Goal: Communication & Community: Participate in discussion

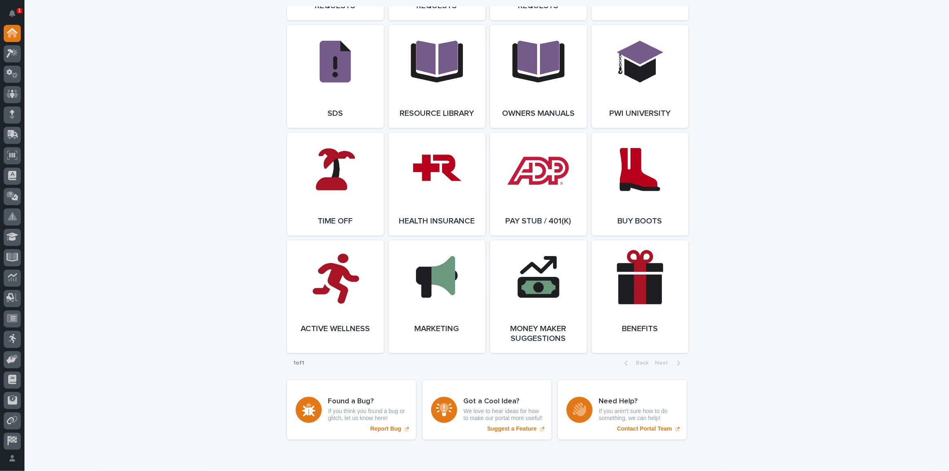
scroll to position [1292, 0]
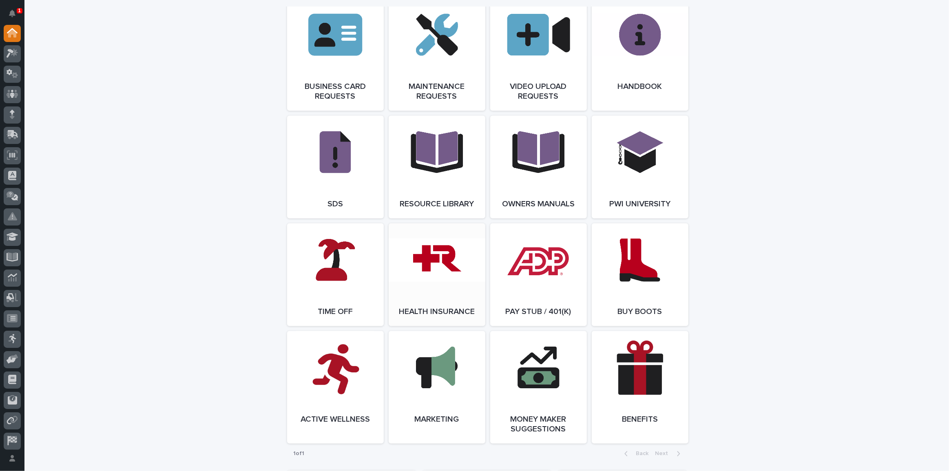
click at [440, 281] on link "Open Link" at bounding box center [437, 275] width 97 height 103
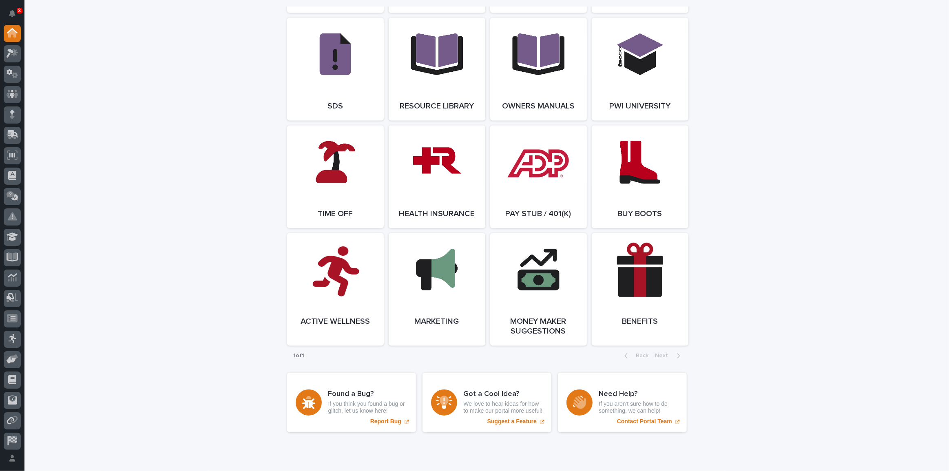
scroll to position [1403, 0]
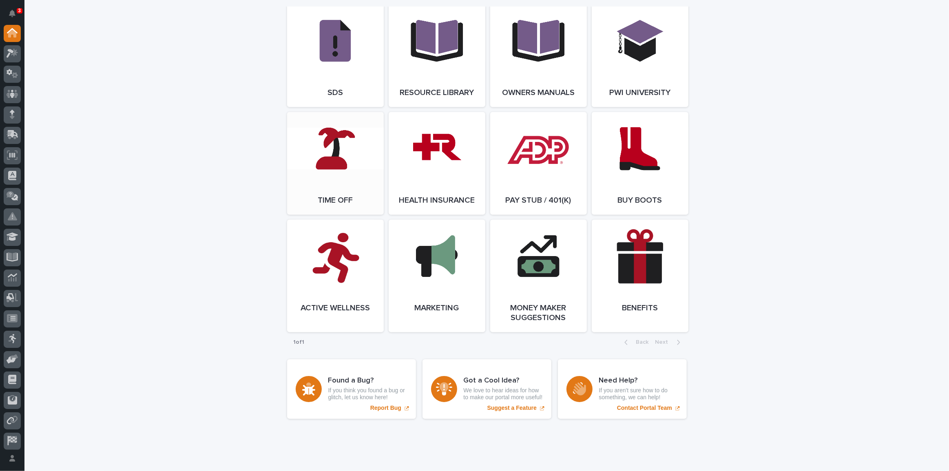
click at [327, 197] on link "Open Link" at bounding box center [335, 163] width 97 height 103
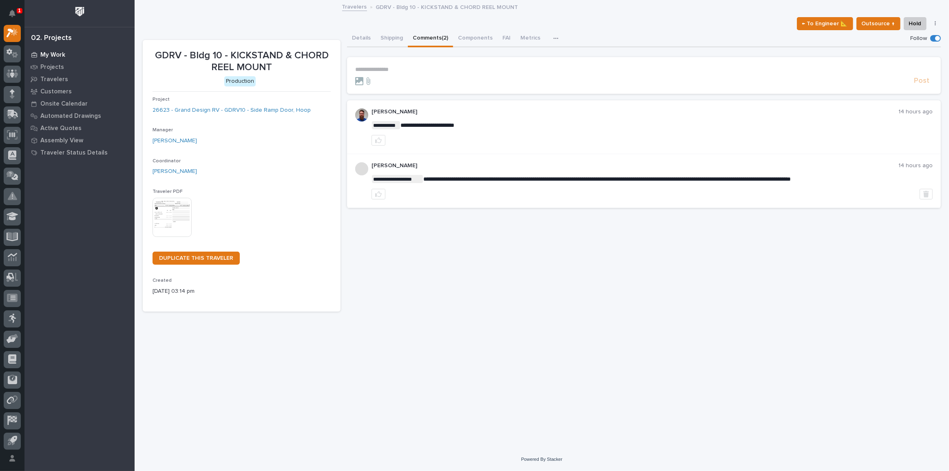
click at [47, 53] on p "My Work" at bounding box center [52, 54] width 25 height 7
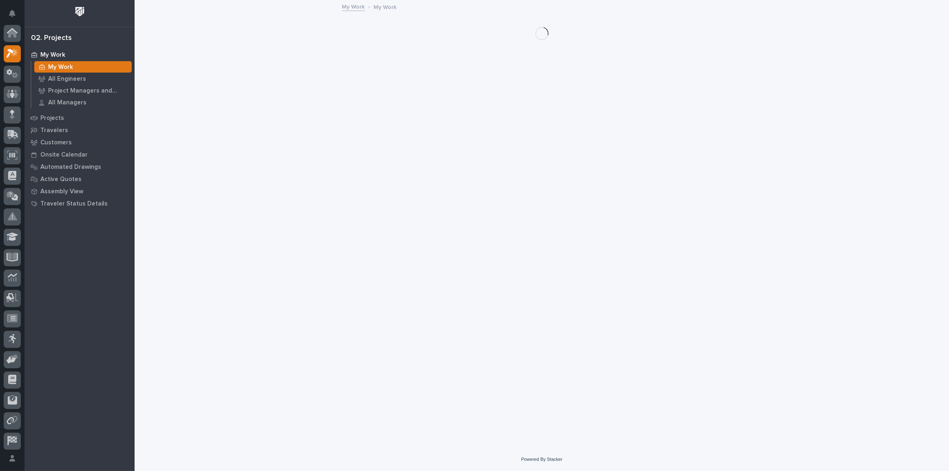
scroll to position [20, 0]
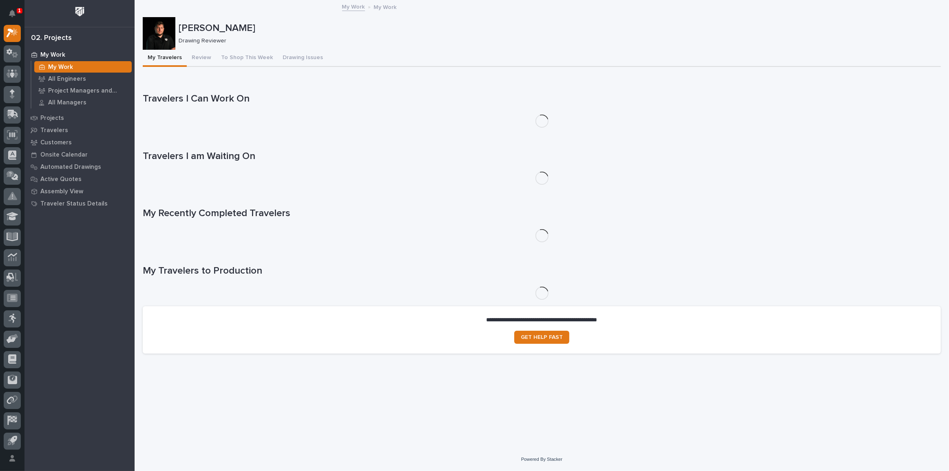
click at [18, 8] on p "1" at bounding box center [19, 11] width 3 height 6
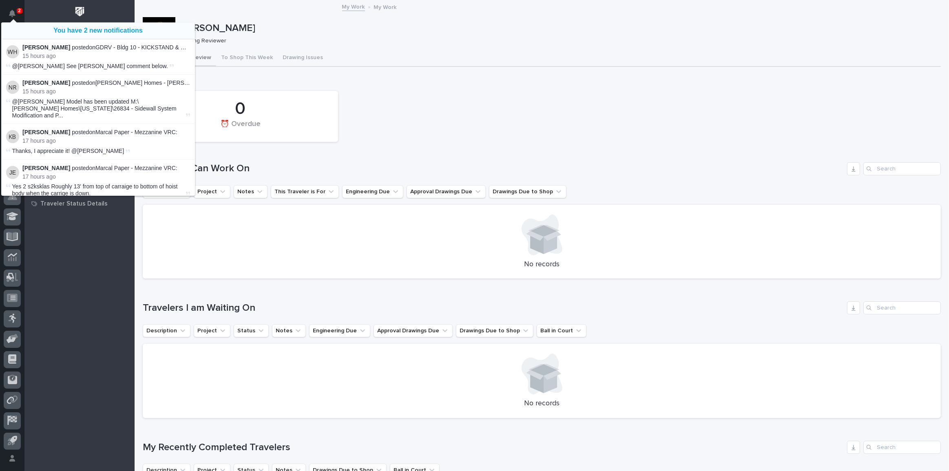
click at [208, 61] on button "Review" at bounding box center [201, 58] width 29 height 17
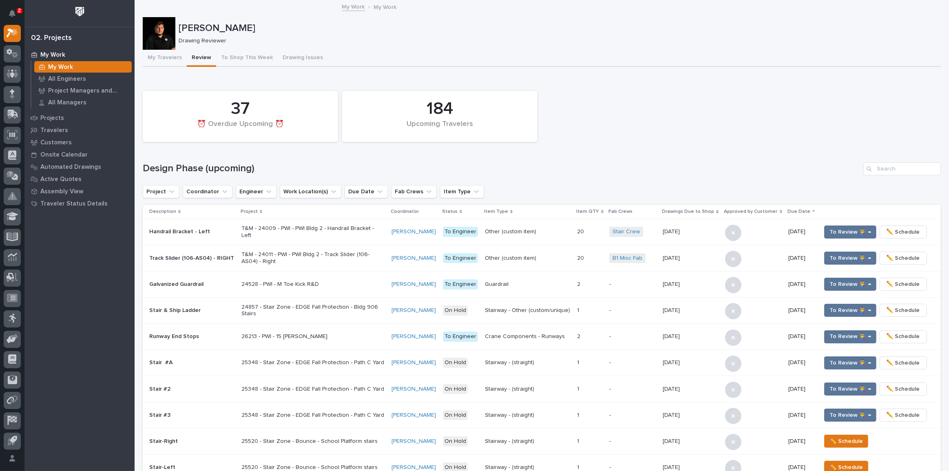
click at [446, 171] on h1 "Design Phase (upcoming)" at bounding box center [502, 169] width 718 height 12
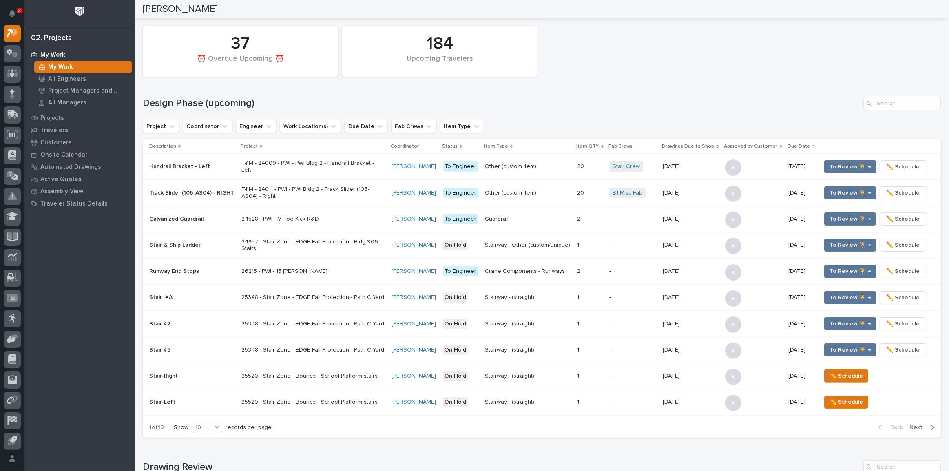
scroll to position [29, 0]
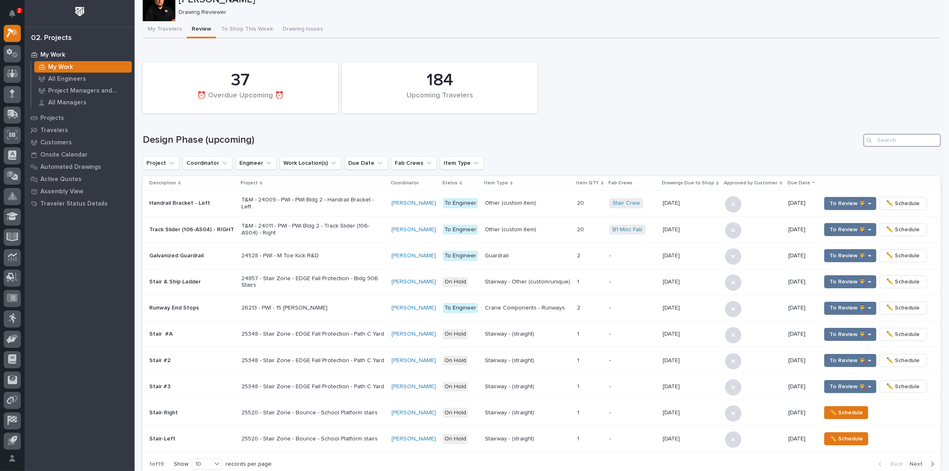
click at [876, 138] on input "Search" at bounding box center [903, 140] width 78 height 13
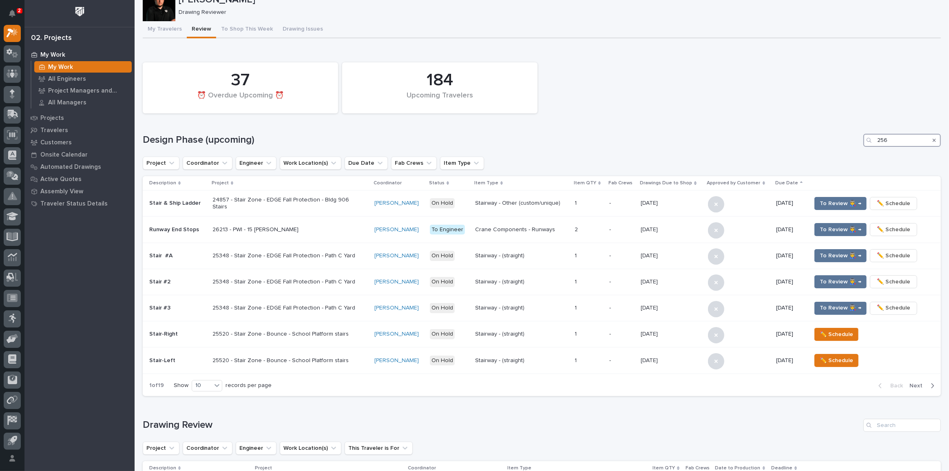
scroll to position [0, 0]
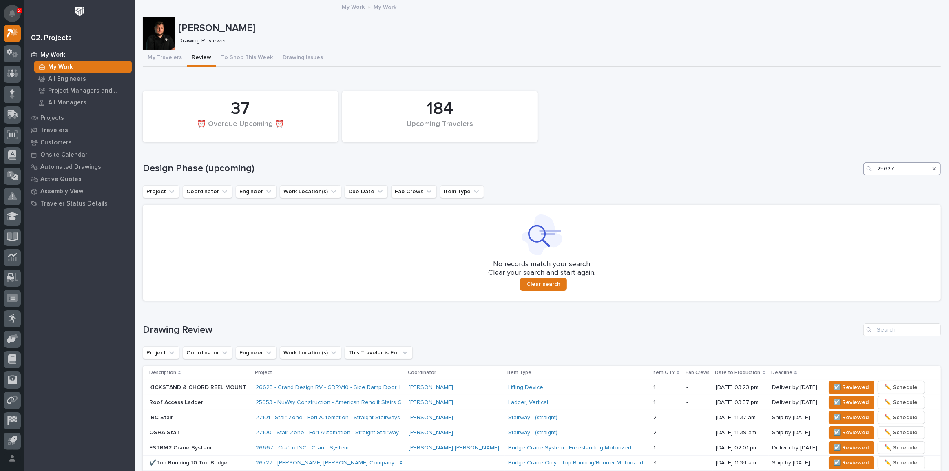
type input "25627"
click at [18, 13] on div "2" at bounding box center [15, 16] width 11 height 13
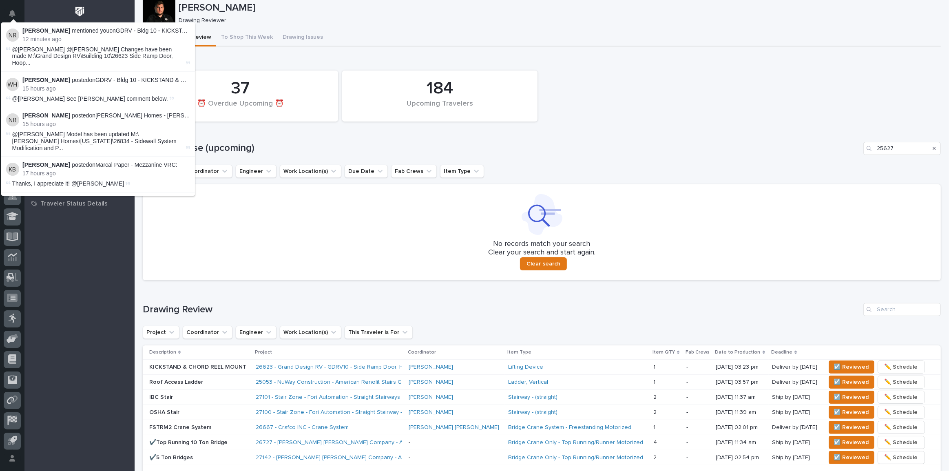
scroll to position [37, 0]
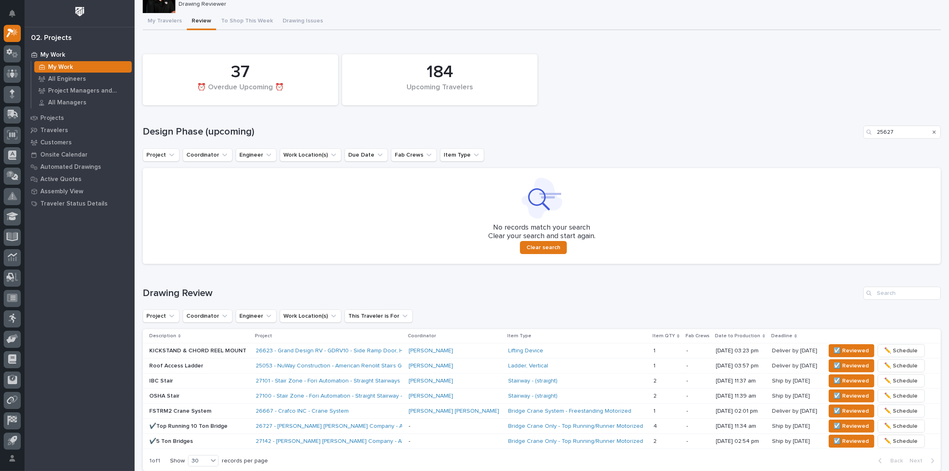
click at [627, 51] on div "184 Upcoming Travelers 37 ⏰ Overdue Upcoming ⏰" at bounding box center [542, 79] width 807 height 59
click at [88, 89] on p "Project Managers and Engineers" at bounding box center [88, 90] width 80 height 7
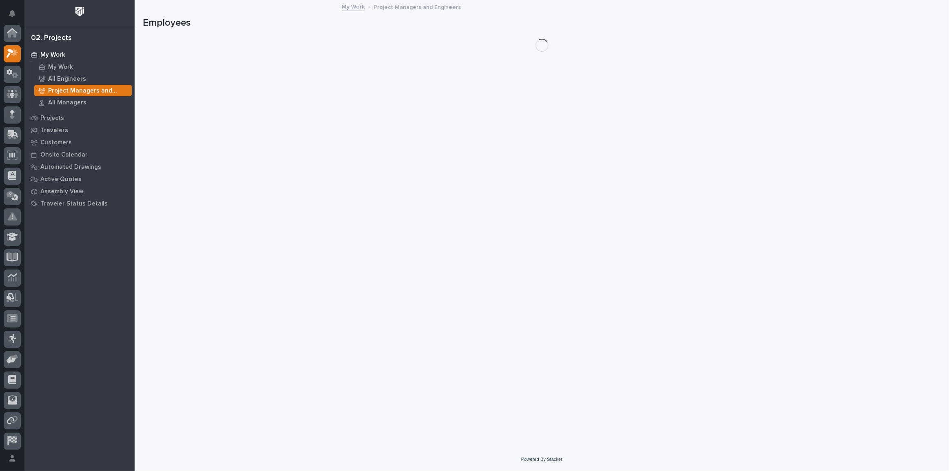
scroll to position [20, 0]
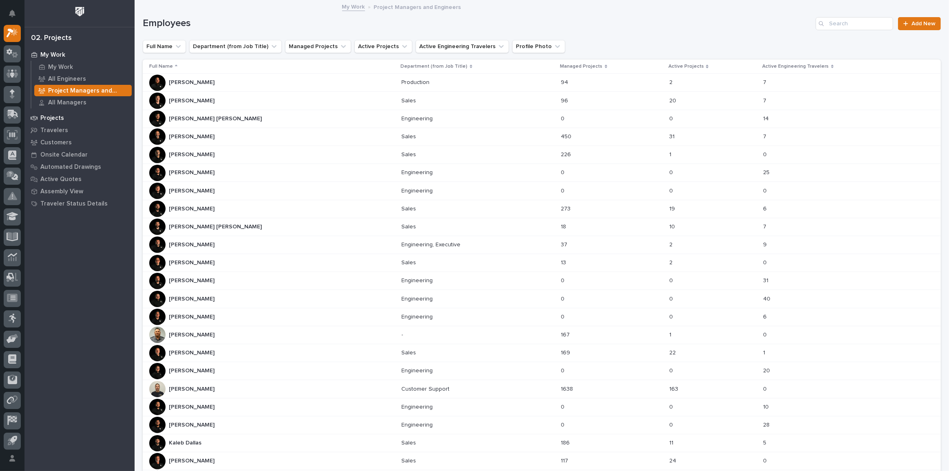
click at [68, 115] on div "Projects" at bounding box center [80, 117] width 106 height 11
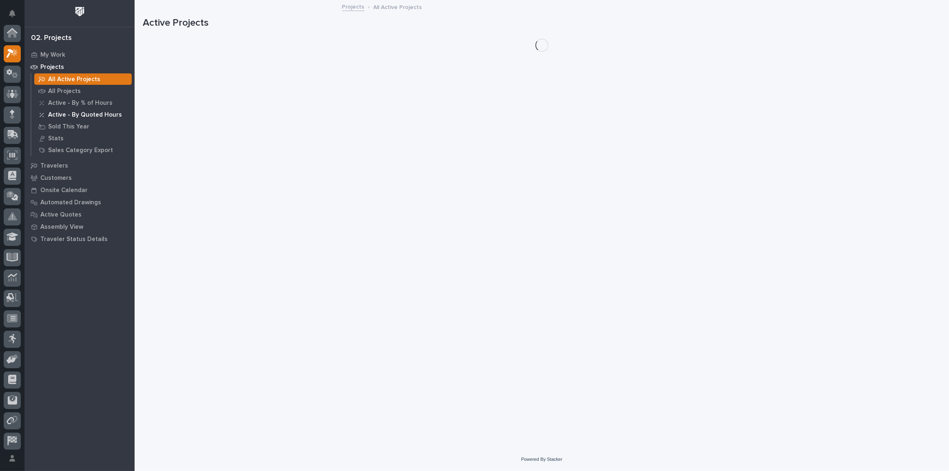
scroll to position [20, 0]
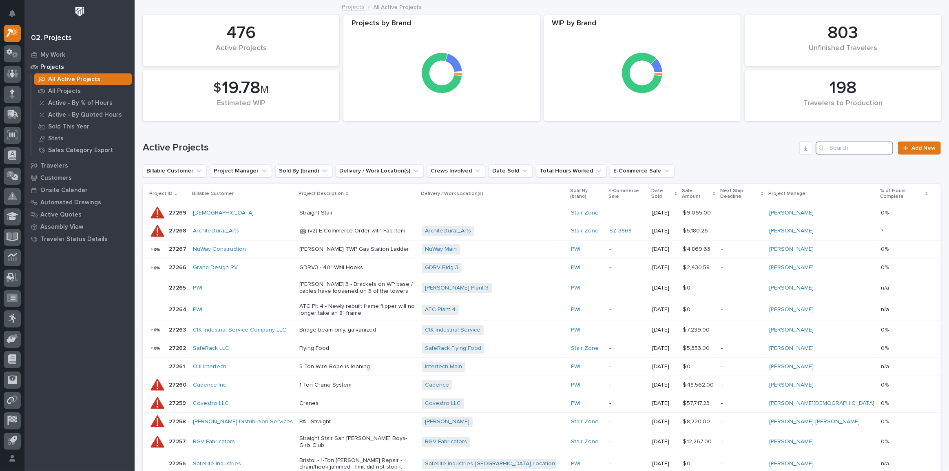
click at [841, 144] on input "Search" at bounding box center [855, 148] width 78 height 13
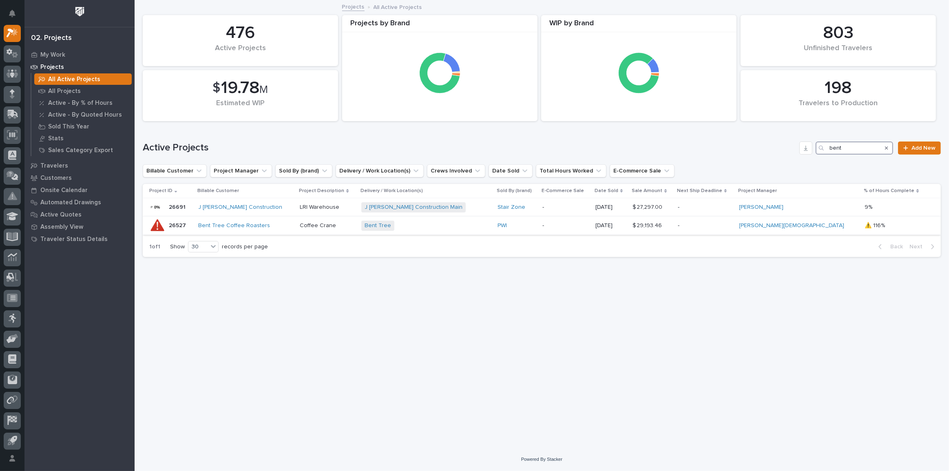
type input "bent"
click at [293, 227] on div "Bent Tree Coffee Roasters" at bounding box center [245, 225] width 95 height 7
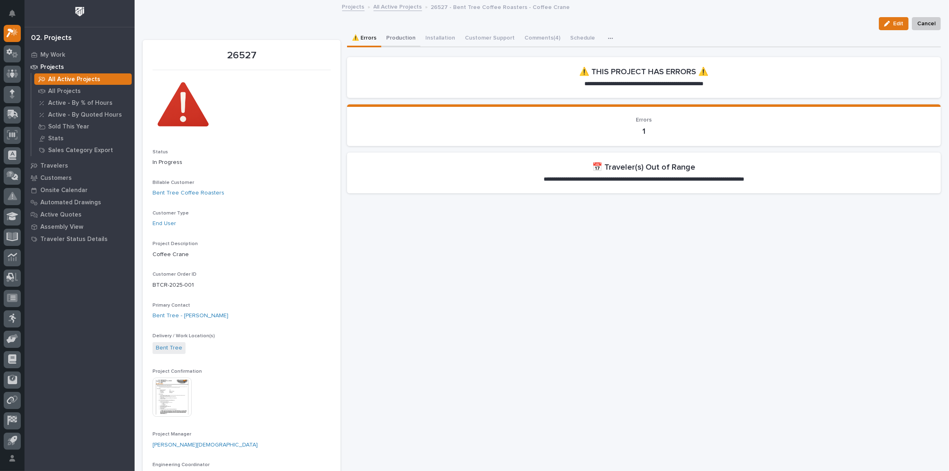
click at [403, 44] on button "Production" at bounding box center [400, 38] width 39 height 17
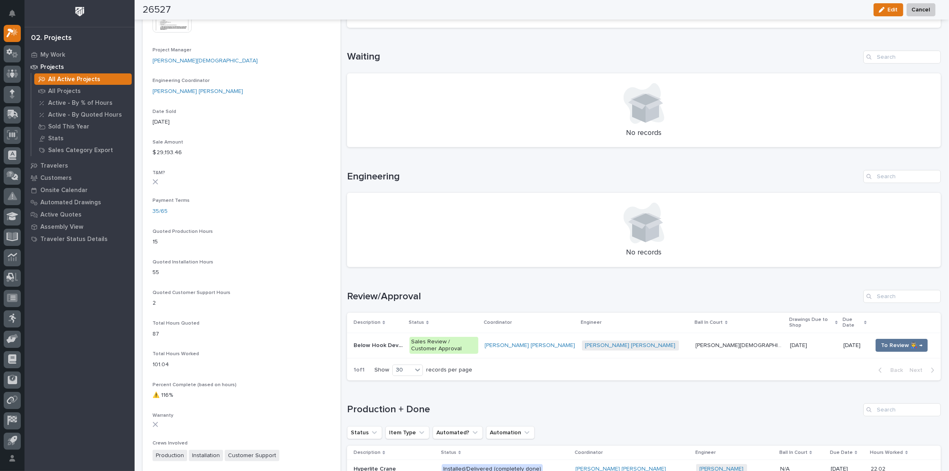
scroll to position [445, 0]
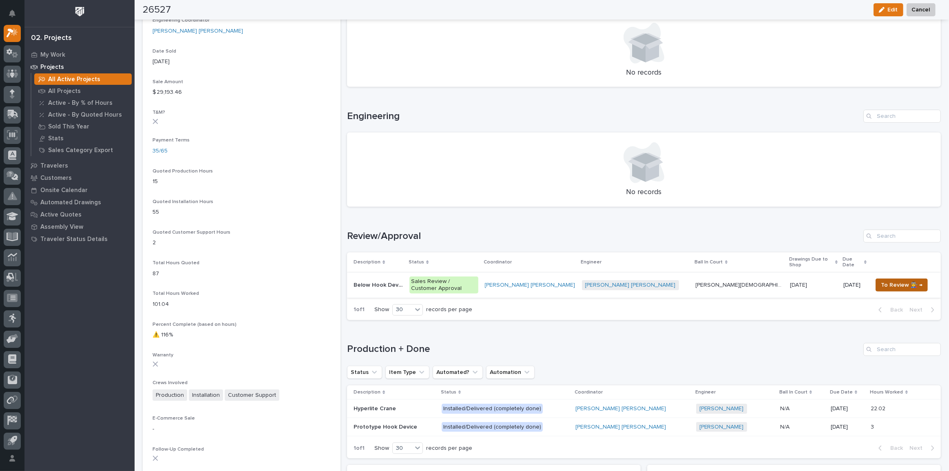
click at [893, 280] on span "To Review 👨‍🏭 →" at bounding box center [902, 285] width 42 height 10
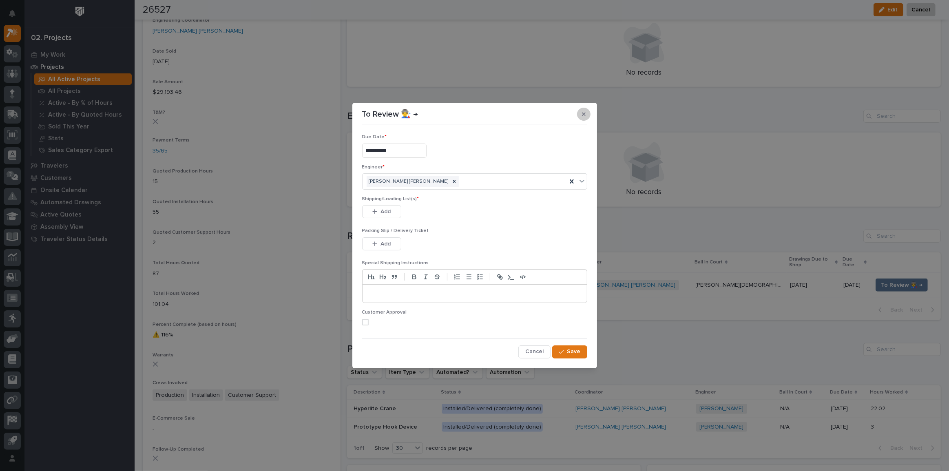
click at [588, 116] on button "button" at bounding box center [583, 114] width 13 height 13
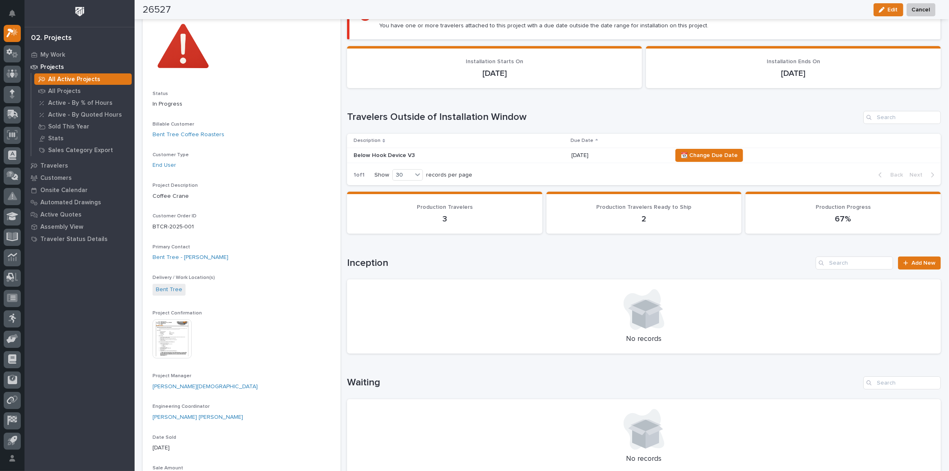
scroll to position [0, 0]
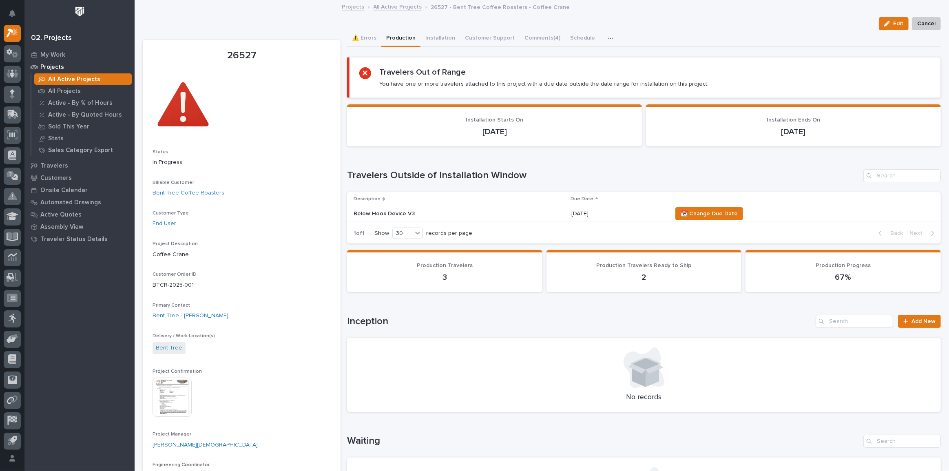
click at [376, 155] on div "Loading... Saving… Travelers Outside of Installation Window Description Due Dat…" at bounding box center [644, 202] width 594 height 98
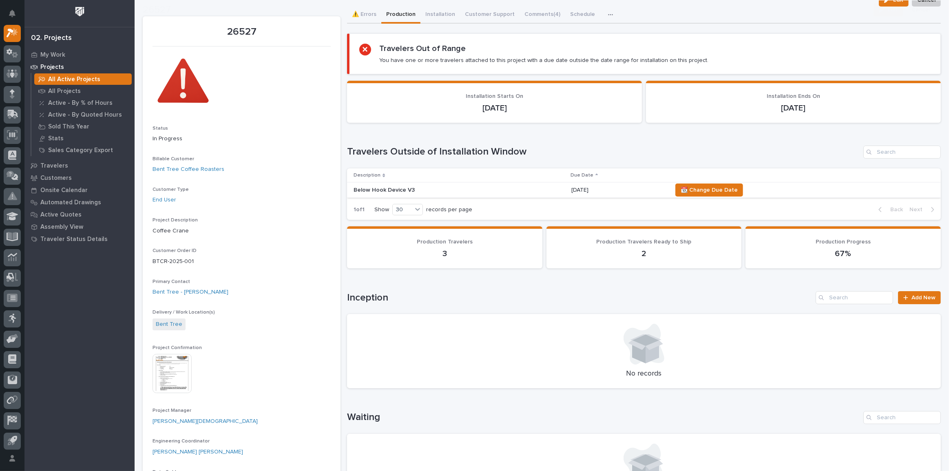
scroll to position [37, 0]
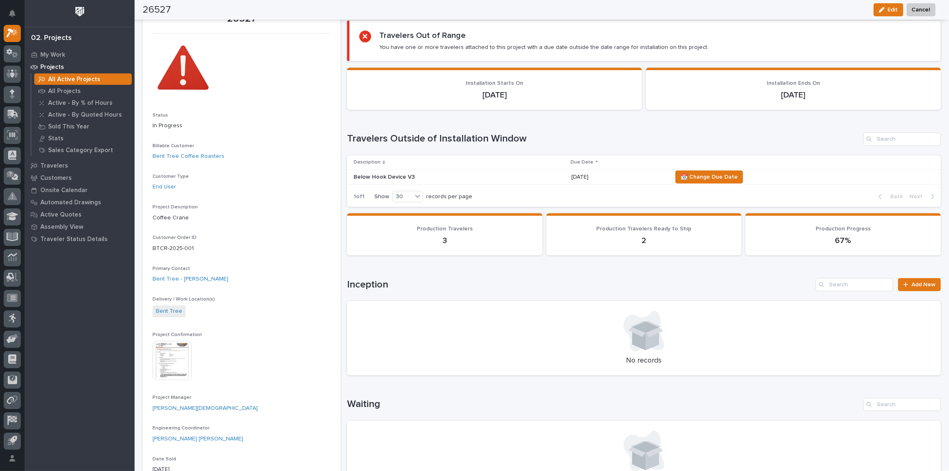
click at [457, 174] on p "Below Hook Device V3" at bounding box center [425, 177] width 143 height 7
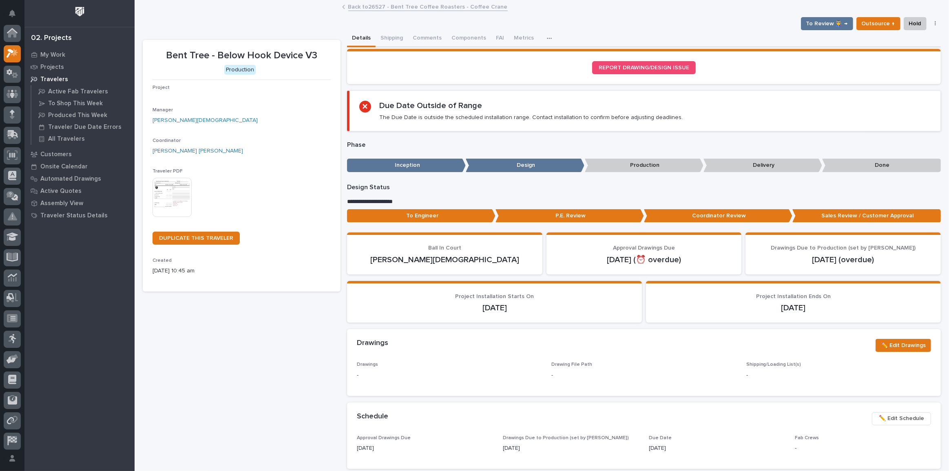
scroll to position [20, 0]
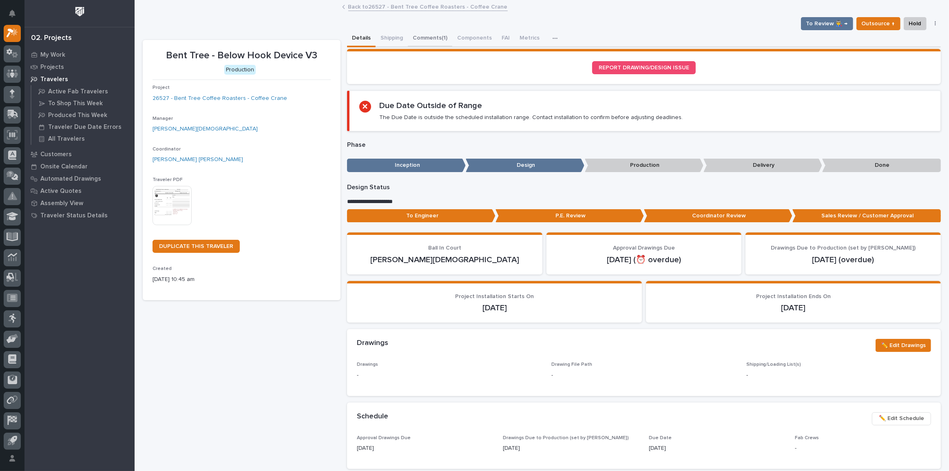
click at [428, 34] on button "Comments (1)" at bounding box center [430, 38] width 44 height 17
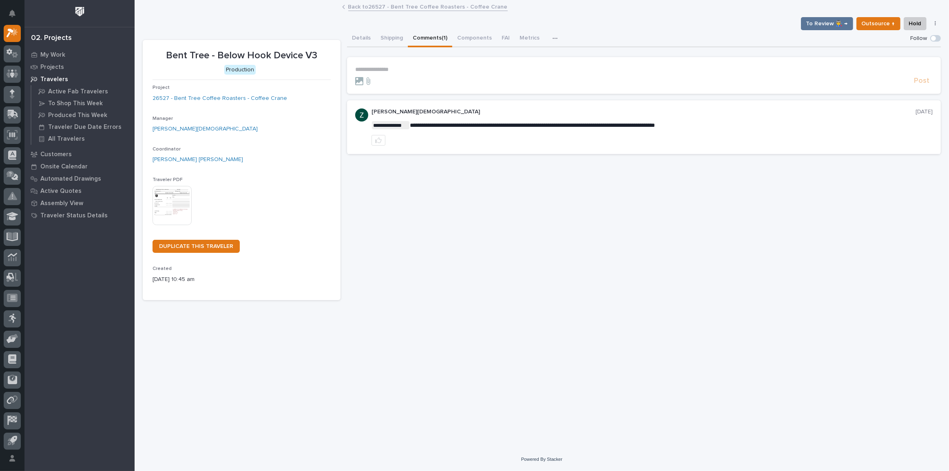
click at [393, 66] on p "**********" at bounding box center [644, 69] width 578 height 7
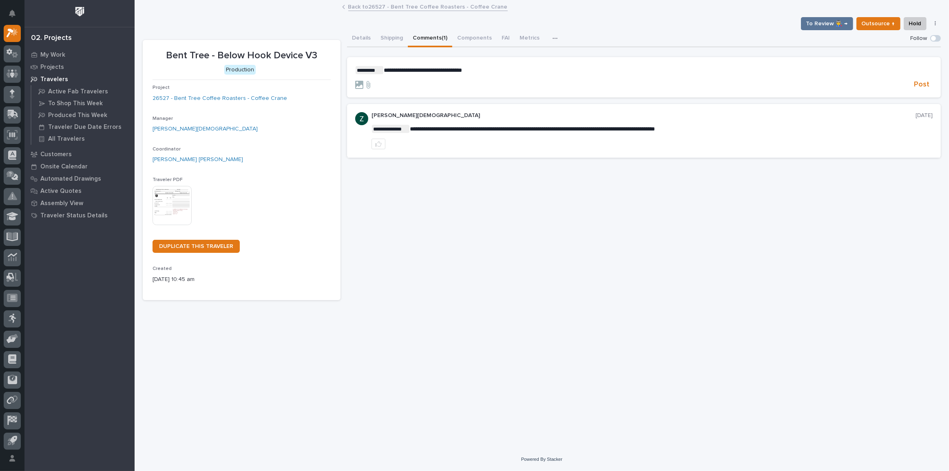
click at [488, 69] on p "**********" at bounding box center [644, 70] width 578 height 8
click at [559, 71] on p "**********" at bounding box center [644, 70] width 578 height 8
click at [359, 85] on icon at bounding box center [359, 85] width 8 height 8
click at [355, 81] on input "file" at bounding box center [355, 81] width 0 height 0
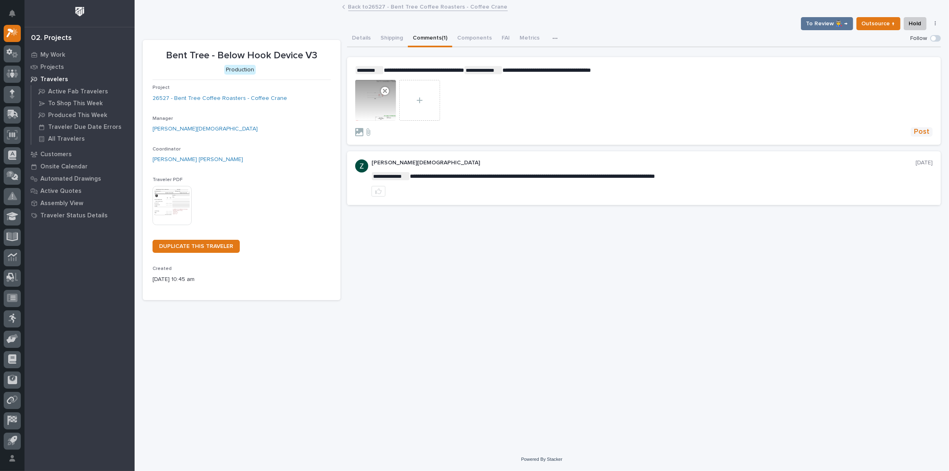
click at [923, 130] on span "Post" at bounding box center [922, 131] width 16 height 9
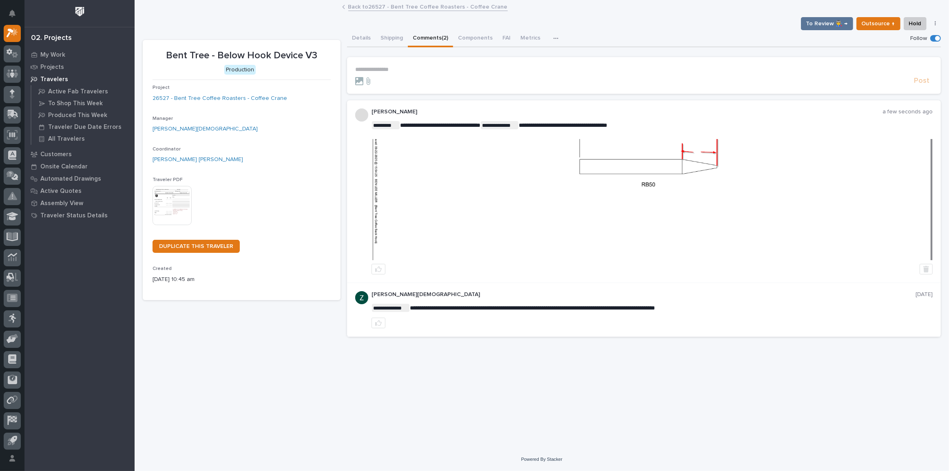
click at [439, 217] on img at bounding box center [652, 199] width 560 height 121
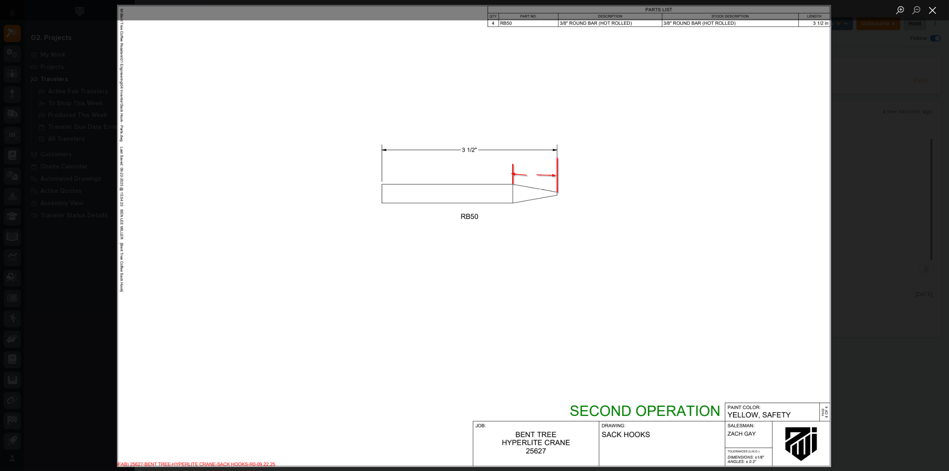
click at [928, 11] on button "Close lightbox" at bounding box center [933, 10] width 16 height 14
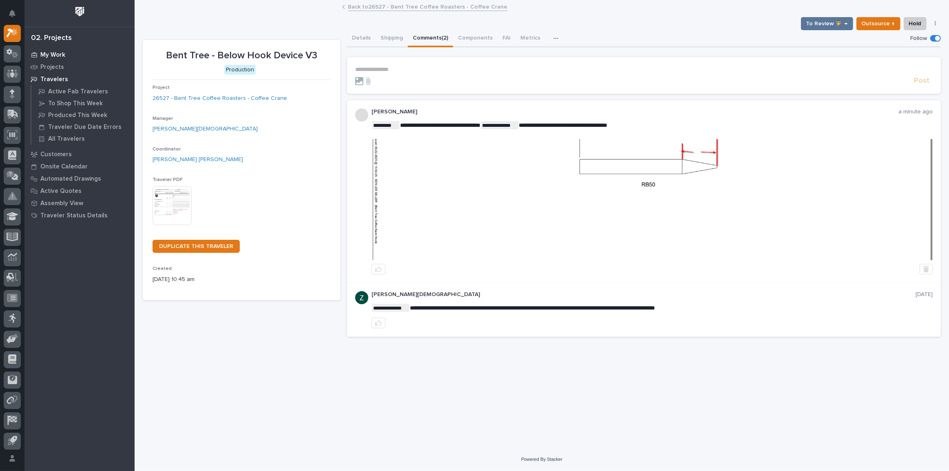
click at [45, 55] on p "My Work" at bounding box center [52, 54] width 25 height 7
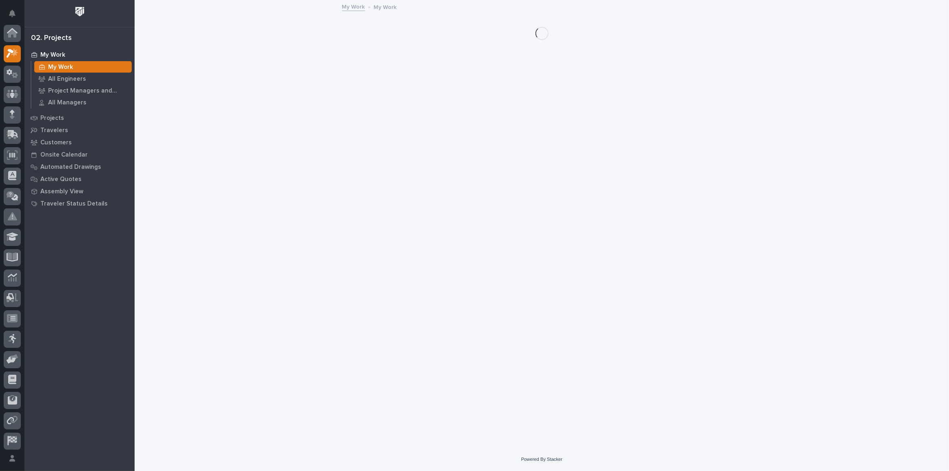
scroll to position [20, 0]
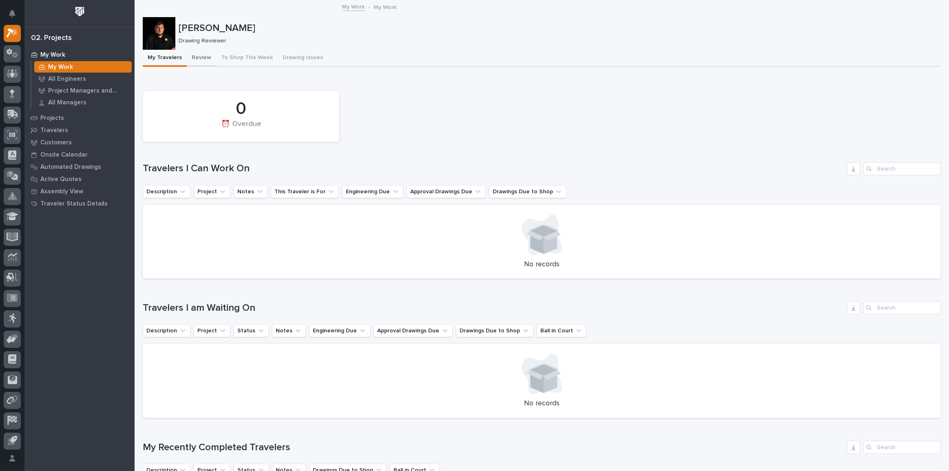
click at [194, 56] on button "Review" at bounding box center [201, 58] width 29 height 17
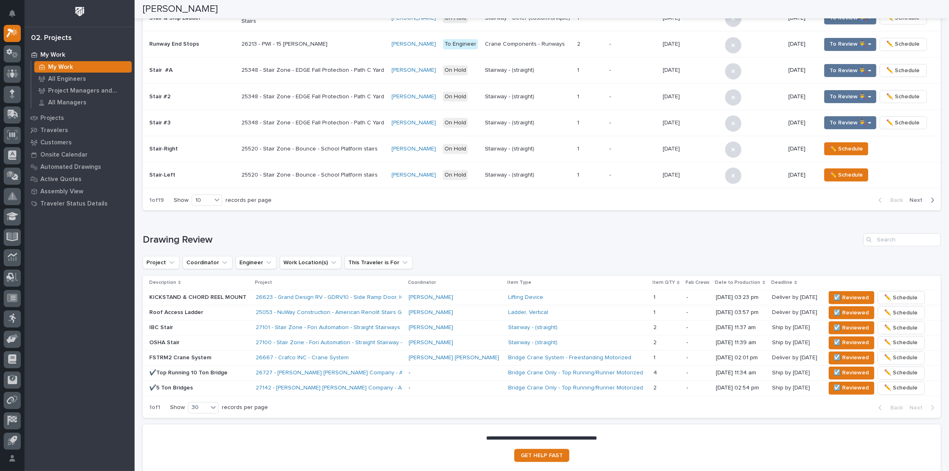
scroll to position [297, 0]
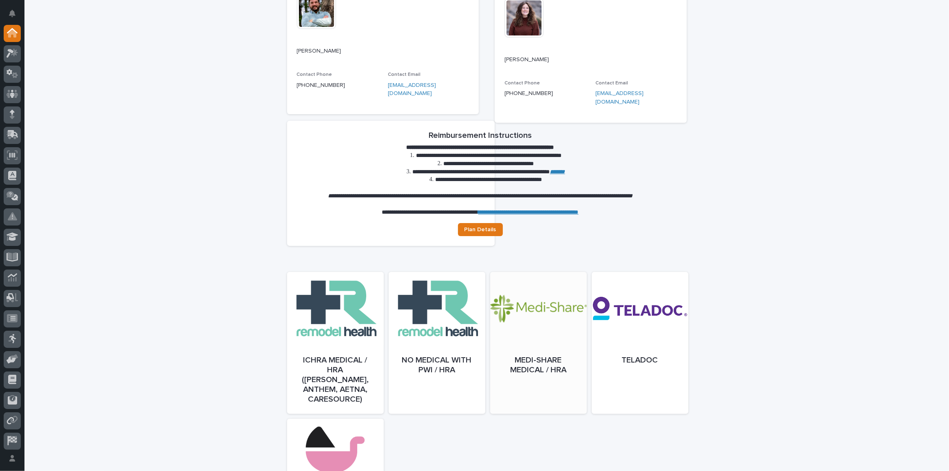
scroll to position [222, 0]
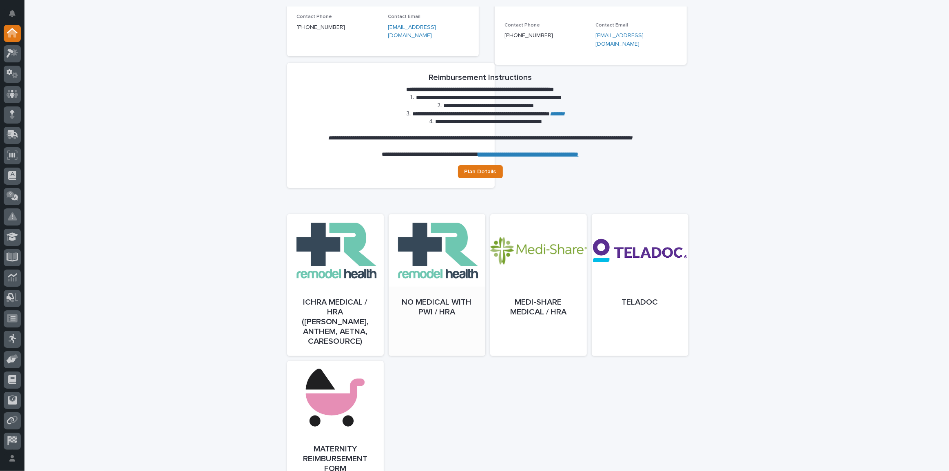
click at [432, 263] on div at bounding box center [437, 293] width 97 height 142
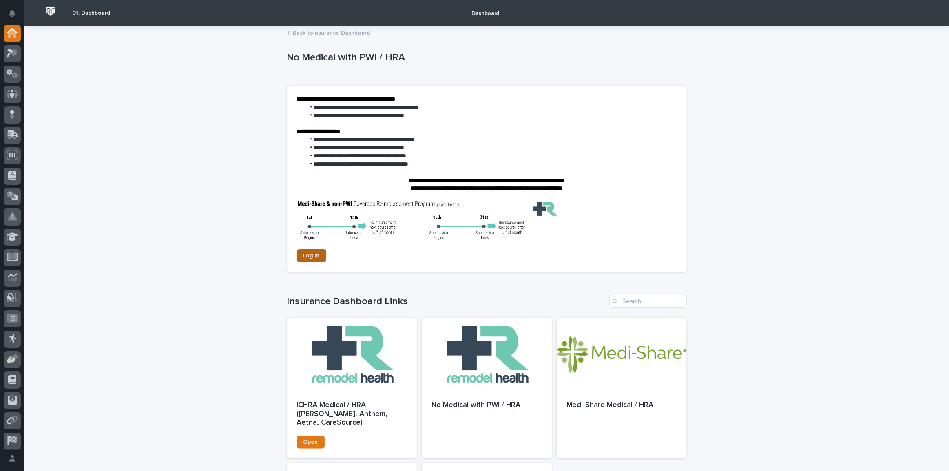
click at [318, 253] on link "Log In" at bounding box center [311, 255] width 29 height 13
click at [334, 35] on link "Back to Insurance Dashboard" at bounding box center [331, 32] width 77 height 9
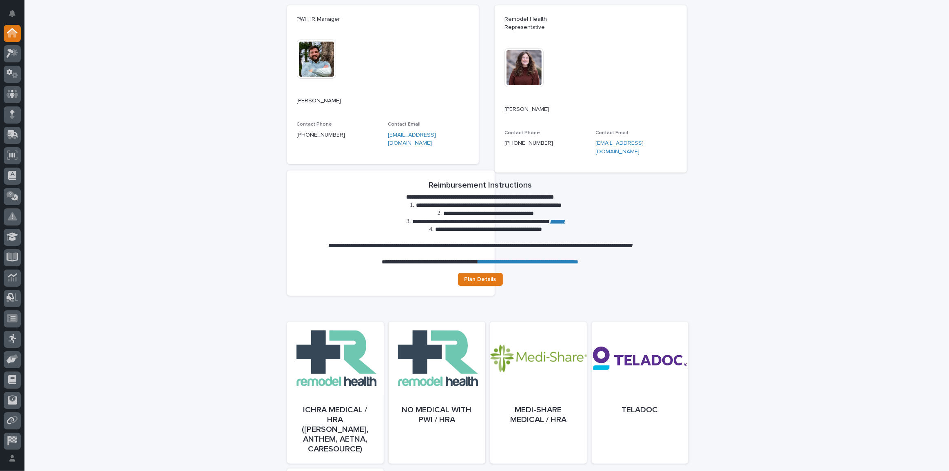
scroll to position [317, 0]
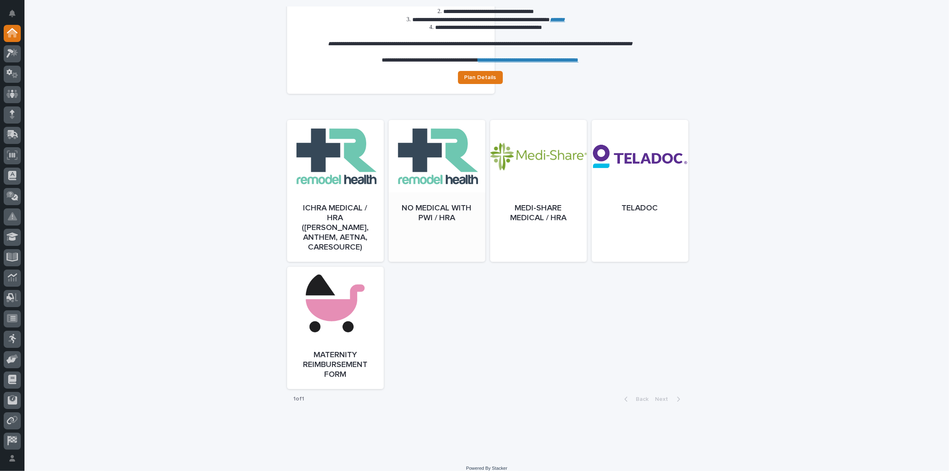
click at [430, 191] on div at bounding box center [437, 199] width 97 height 142
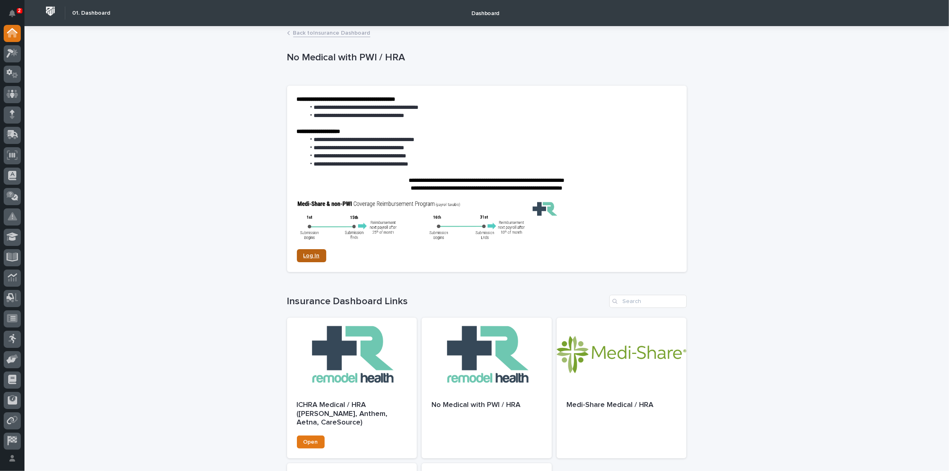
click at [313, 257] on span "Log In" at bounding box center [312, 256] width 16 height 6
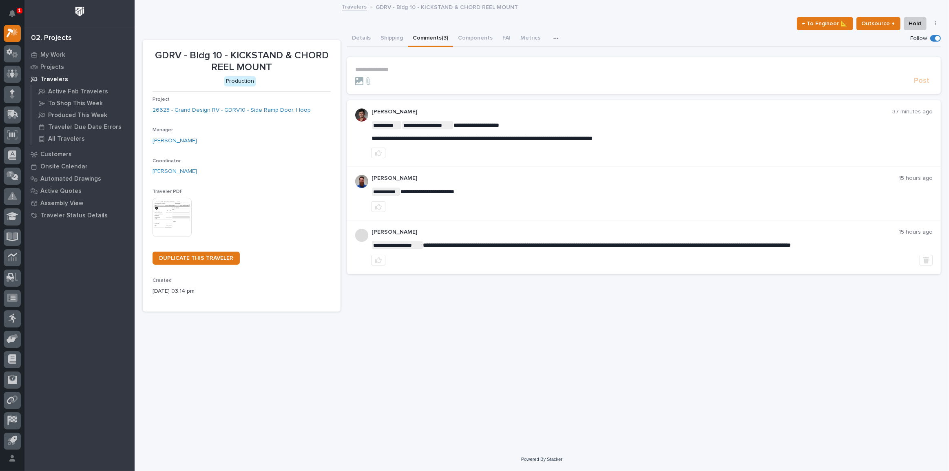
click at [379, 64] on section "**********" at bounding box center [644, 75] width 594 height 37
click at [379, 69] on p "**********" at bounding box center [644, 69] width 578 height 7
click at [399, 73] on form "**********" at bounding box center [644, 76] width 578 height 20
click at [378, 66] on p "**********" at bounding box center [644, 69] width 578 height 7
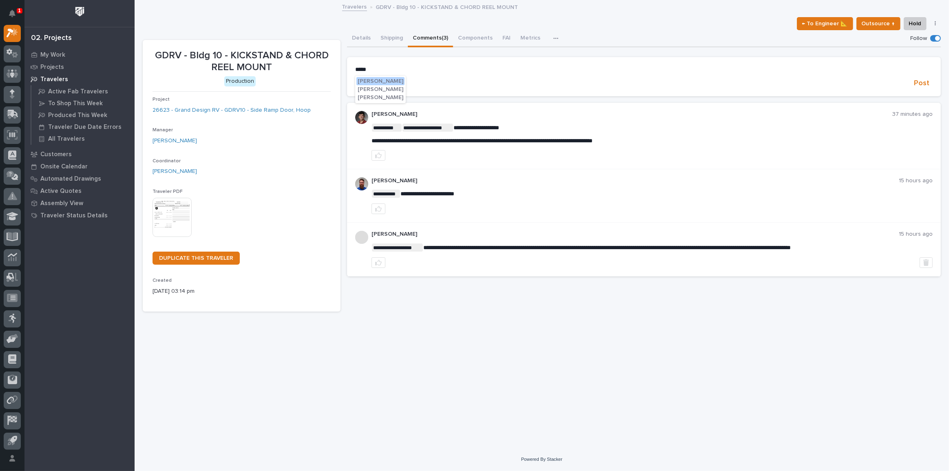
click at [375, 93] on button "Nate Rulli" at bounding box center [381, 97] width 48 height 8
click at [387, 69] on p "**********" at bounding box center [644, 70] width 578 height 8
click at [359, 85] on icon at bounding box center [359, 85] width 8 height 8
click at [355, 81] on input "file" at bounding box center [355, 81] width 0 height 0
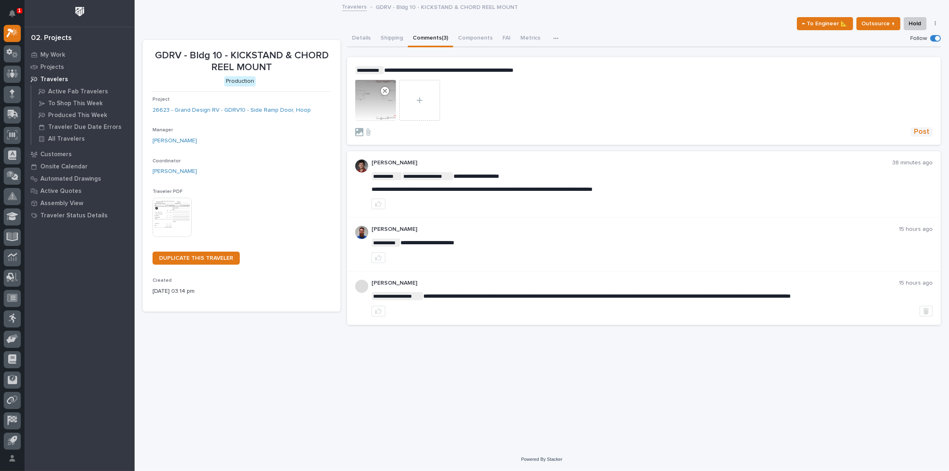
click at [917, 131] on span "Post" at bounding box center [922, 131] width 16 height 9
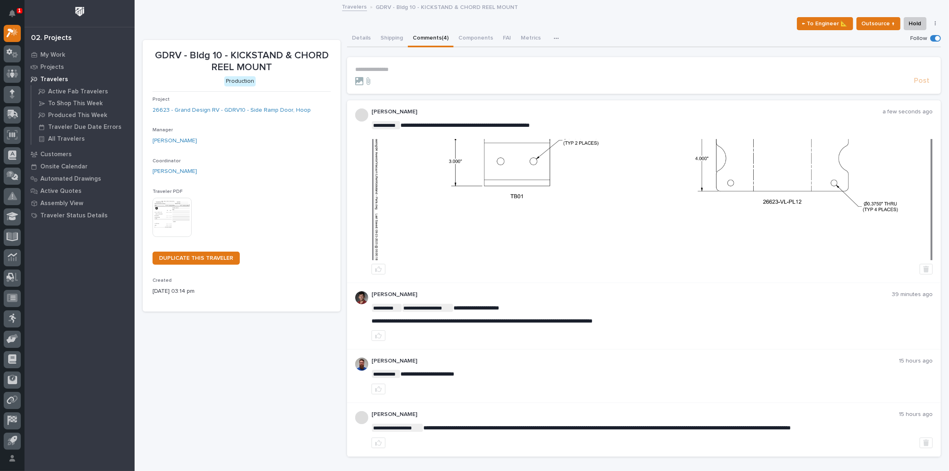
click at [536, 154] on img at bounding box center [652, 199] width 560 height 121
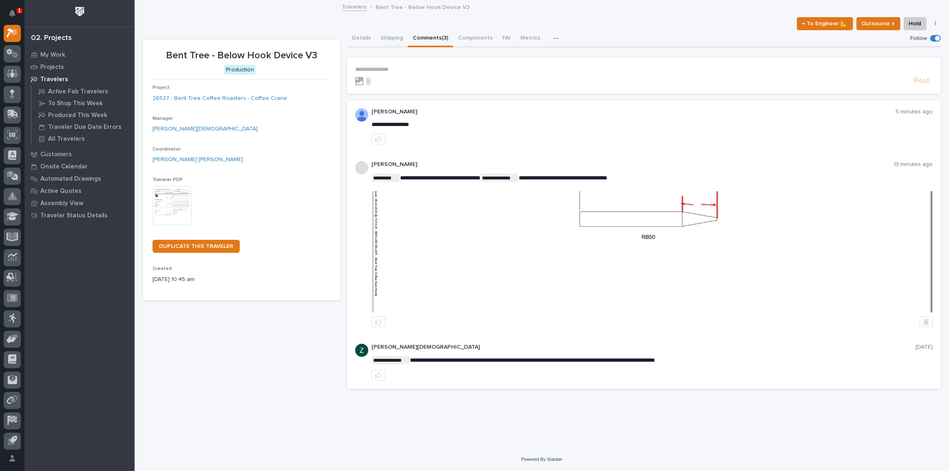
click at [381, 67] on p "**********" at bounding box center [644, 69] width 578 height 7
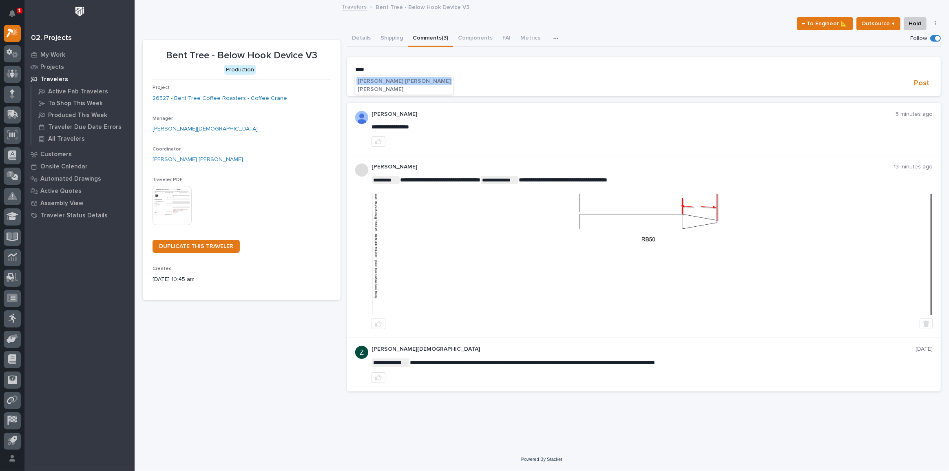
click at [388, 79] on span "[PERSON_NAME] [PERSON_NAME]" at bounding box center [404, 81] width 93 height 6
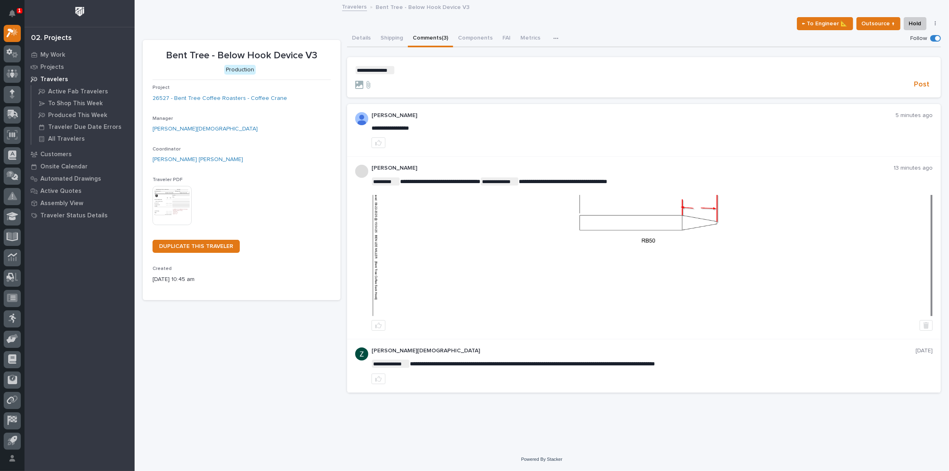
click at [397, 69] on p "**********" at bounding box center [644, 70] width 578 height 8
drag, startPoint x: 550, startPoint y: 181, endPoint x: 637, endPoint y: 184, distance: 87.3
drag, startPoint x: 657, startPoint y: 182, endPoint x: 549, endPoint y: 185, distance: 108.2
click at [453, 73] on p "**********" at bounding box center [644, 70] width 578 height 8
click at [415, 69] on span "**********" at bounding box center [441, 70] width 93 height 6
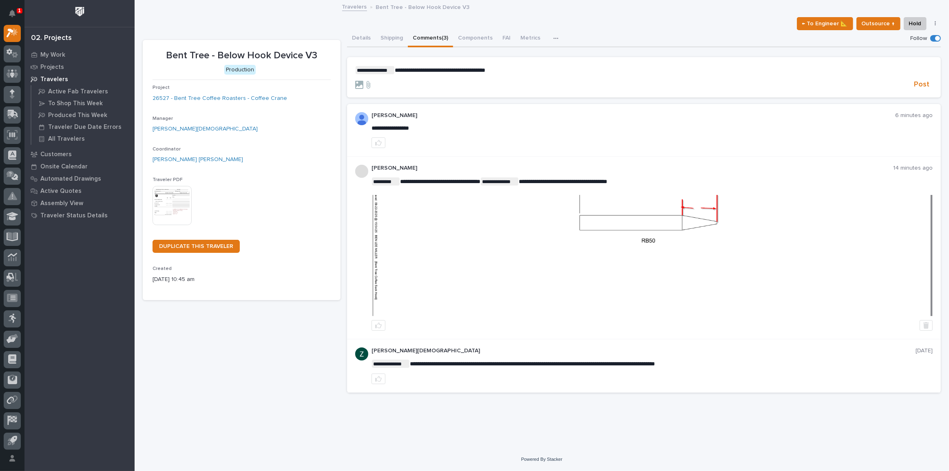
click at [518, 69] on p "**********" at bounding box center [644, 70] width 578 height 8
click at [545, 72] on span "**********" at bounding box center [470, 70] width 150 height 6
click at [925, 89] on span "Post" at bounding box center [922, 84] width 16 height 9
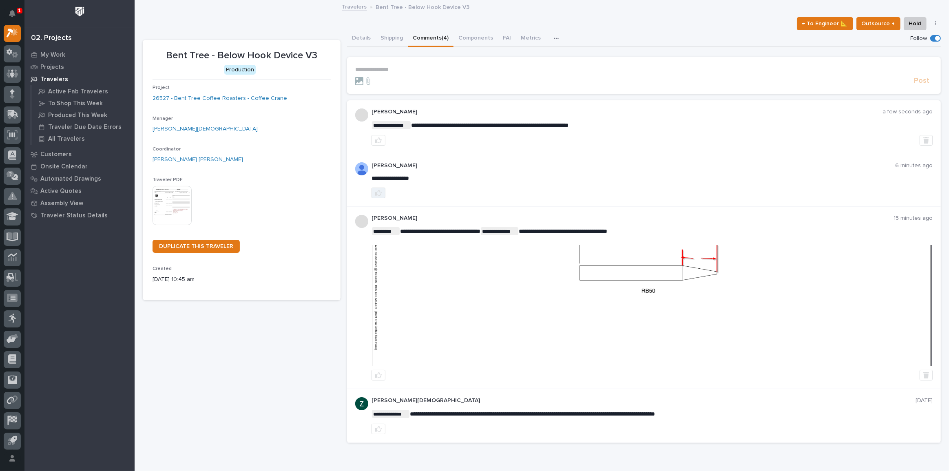
click at [375, 190] on icon "button" at bounding box center [378, 193] width 7 height 7
click at [12, 12] on icon "Notifications" at bounding box center [12, 13] width 7 height 7
